Goal: Navigation & Orientation: Understand site structure

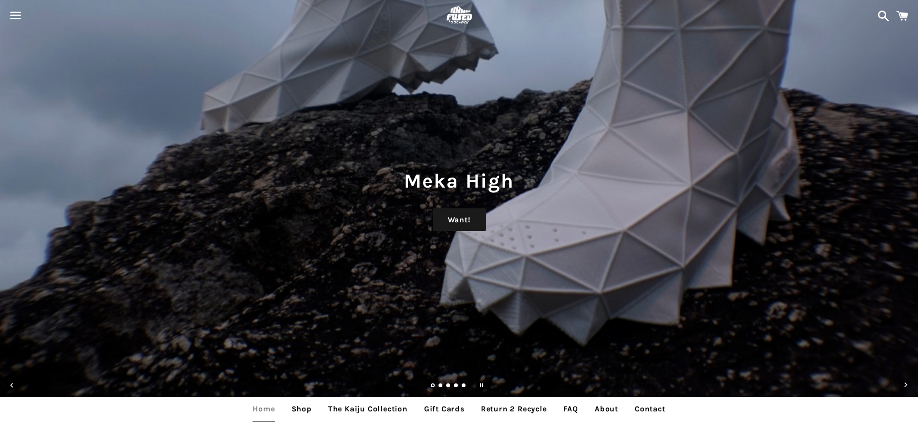
click at [440, 386] on link "Load slide 2" at bounding box center [441, 386] width 5 height 5
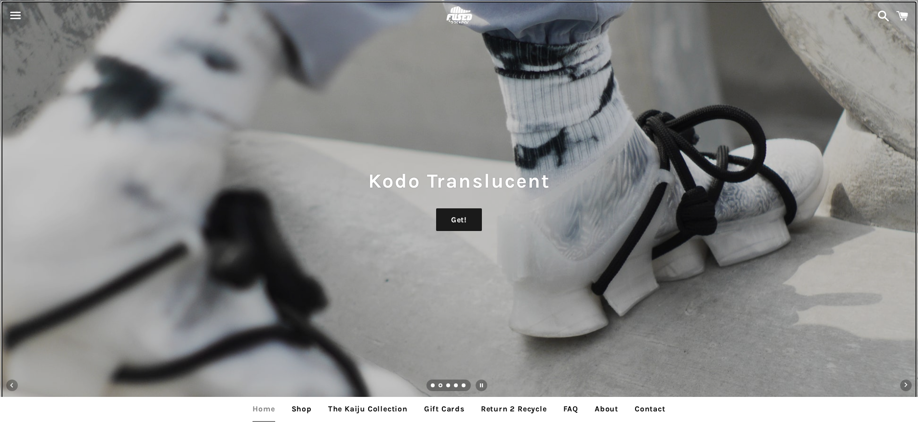
click at [444, 387] on ul "slideshow" at bounding box center [449, 385] width 44 height 12
click at [450, 386] on link "Load slide 3" at bounding box center [448, 386] width 5 height 5
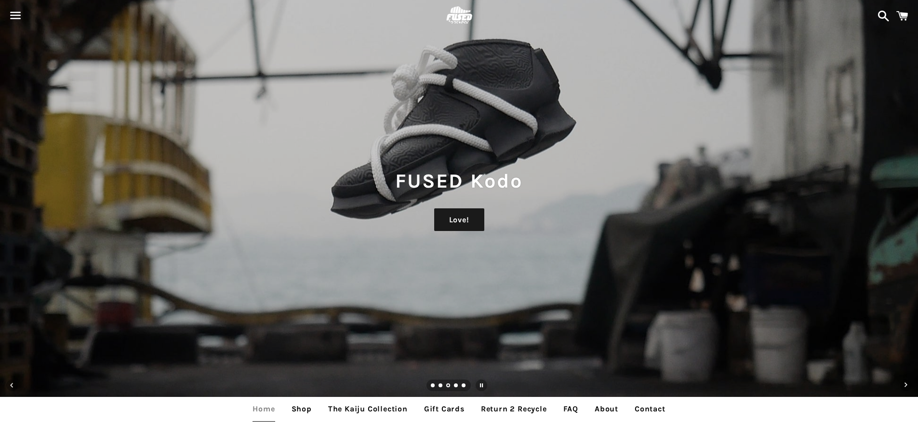
click at [454, 386] on link "Load slide 4" at bounding box center [456, 386] width 5 height 5
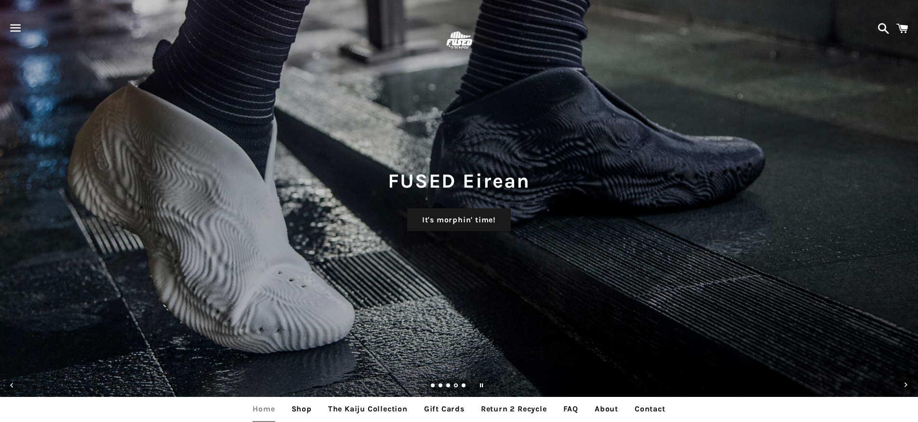
click at [465, 43] on img at bounding box center [459, 40] width 31 height 31
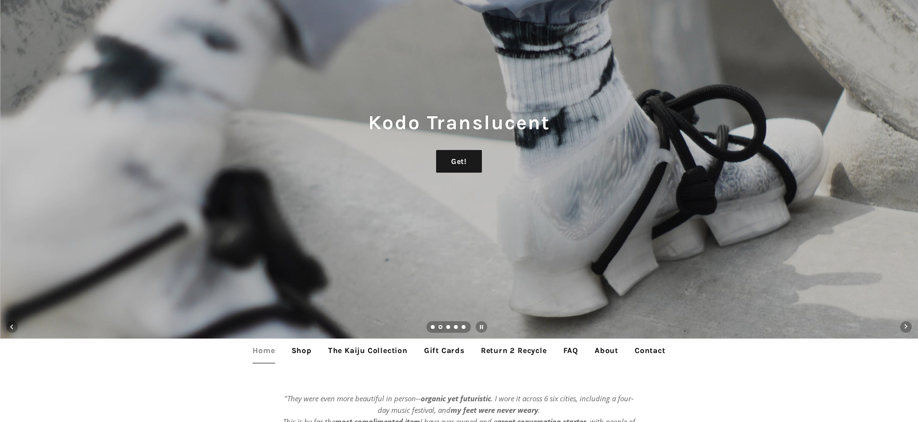
scroll to position [196, 0]
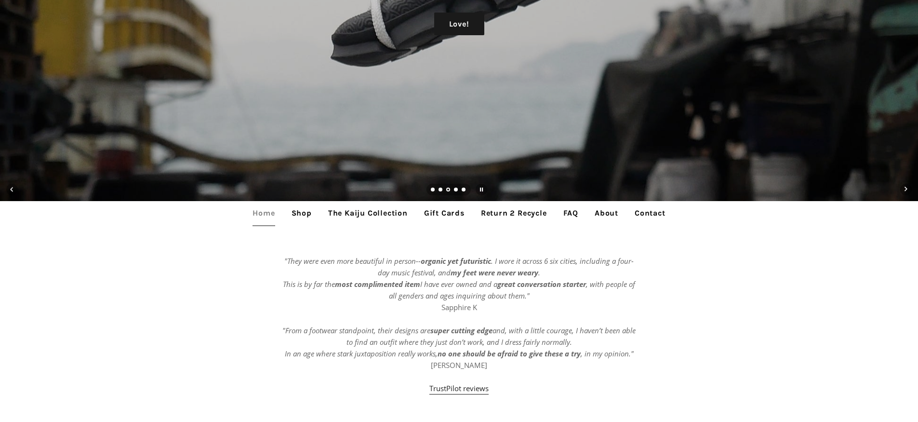
click at [299, 215] on link "Shop" at bounding box center [301, 213] width 35 height 24
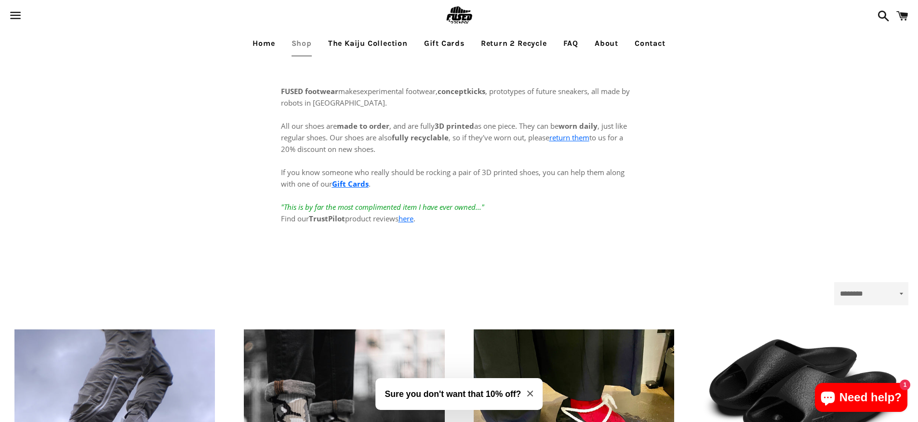
click at [444, 44] on link "Gift Cards" at bounding box center [444, 43] width 55 height 24
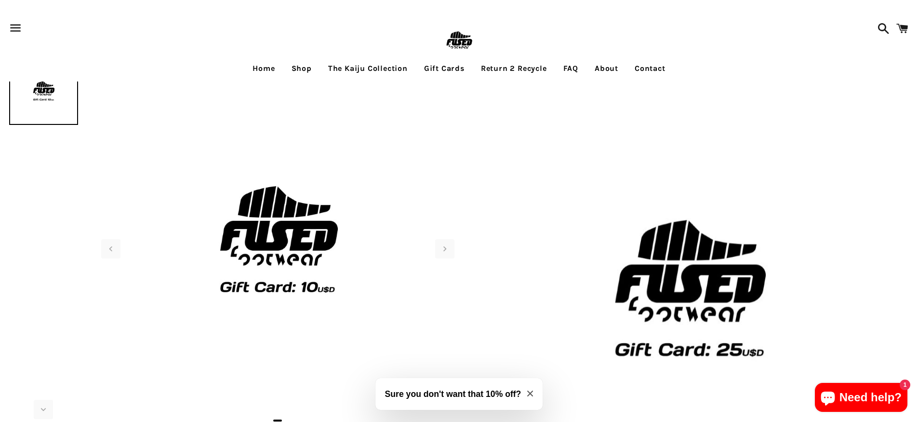
click at [453, 44] on img at bounding box center [459, 40] width 31 height 31
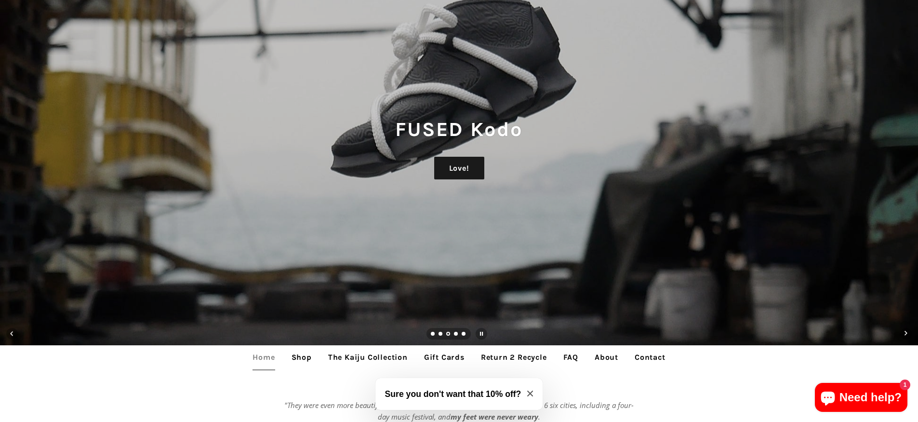
scroll to position [43, 0]
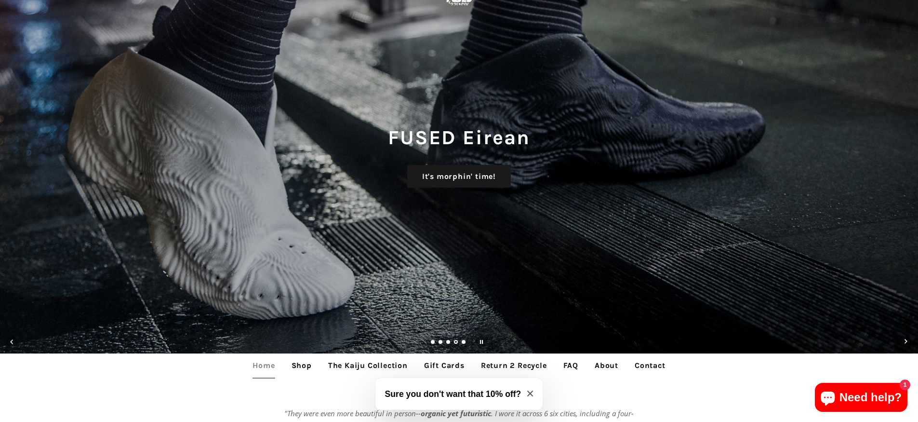
click at [506, 365] on link "Return 2 Recycle" at bounding box center [514, 365] width 81 height 24
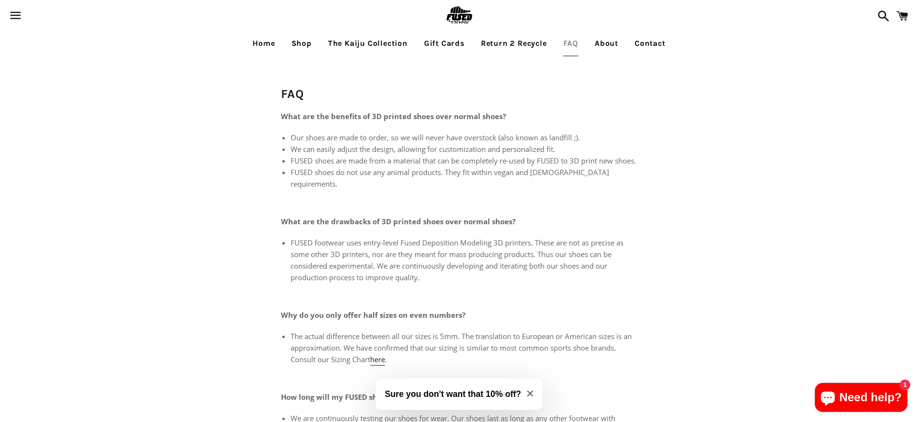
click at [572, 44] on link "FAQ" at bounding box center [570, 43] width 29 height 24
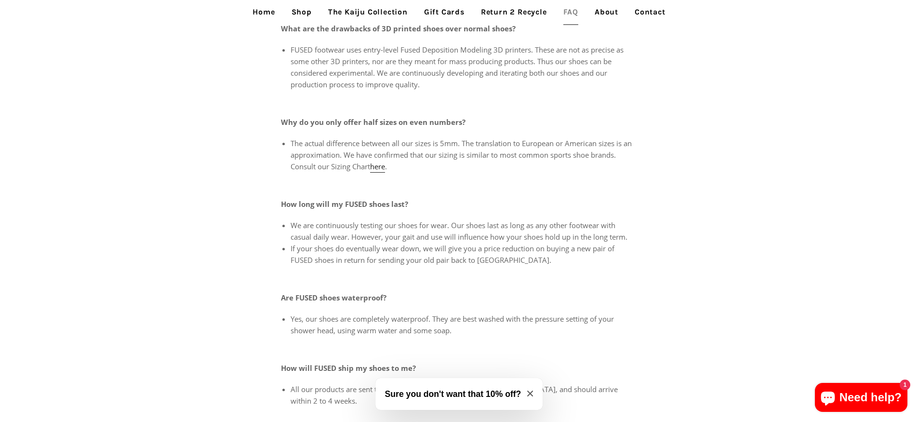
scroll to position [409, 0]
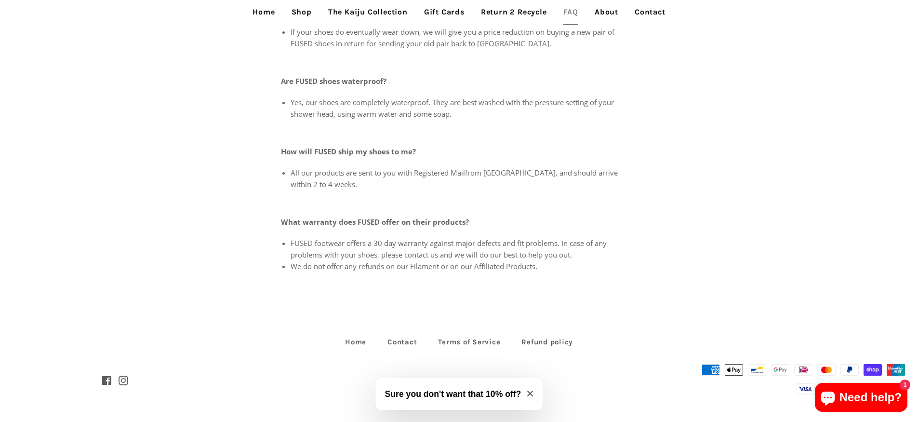
click at [650, 14] on link "Contact" at bounding box center [650, 12] width 45 height 24
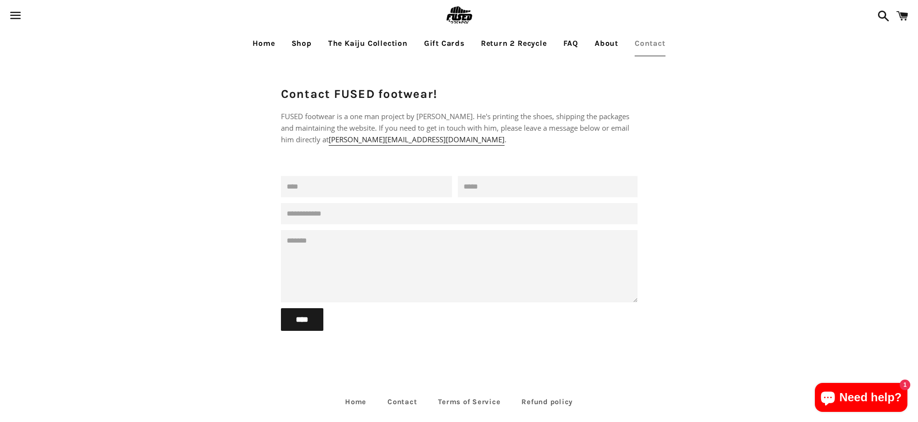
click at [618, 45] on link "About" at bounding box center [607, 43] width 38 height 24
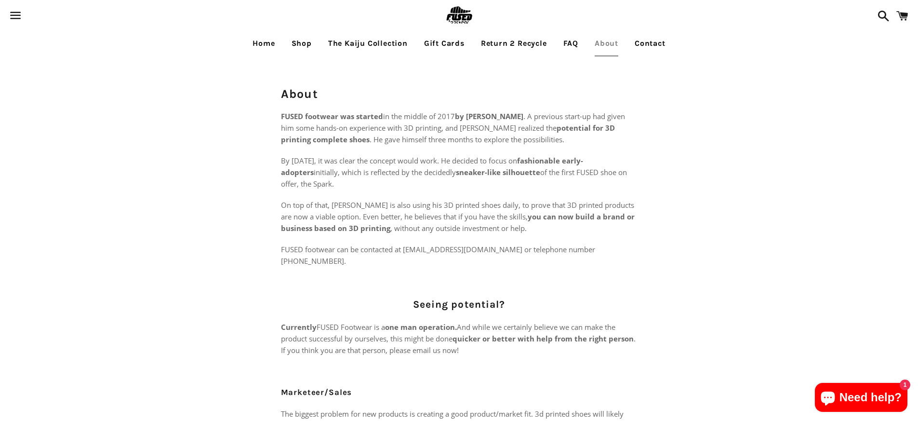
click at [264, 46] on link "Home" at bounding box center [263, 43] width 37 height 24
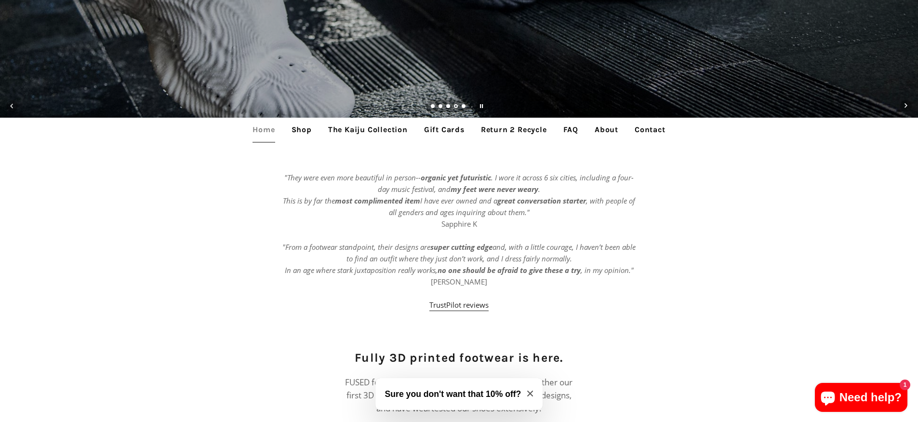
scroll to position [288, 0]
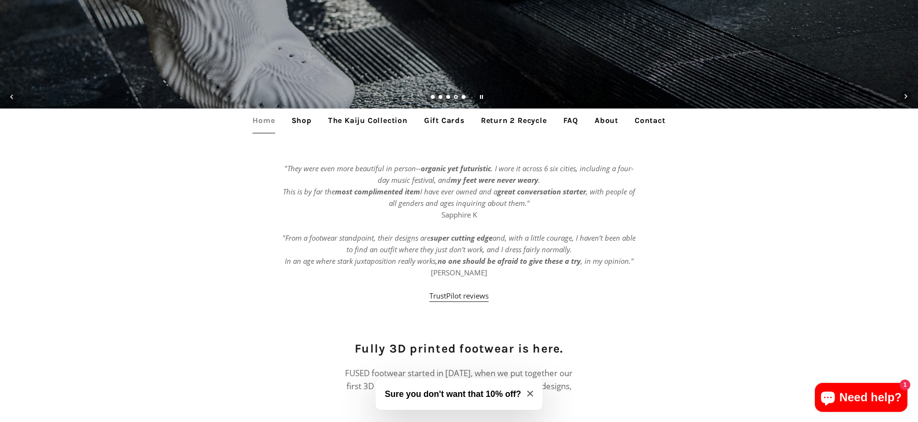
click at [146, 215] on div ""They were even more beautiful in person-- organic yet futuristic . I wore it a…" at bounding box center [459, 236] width 918 height 148
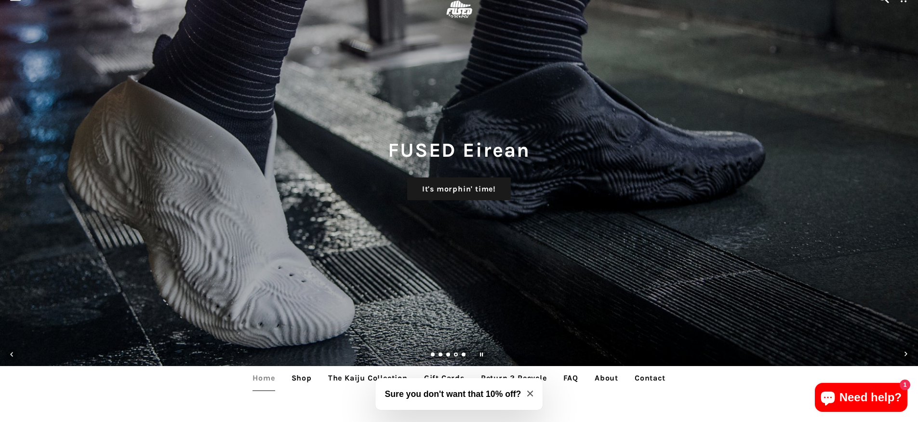
scroll to position [0, 0]
